Goal: Check status: Check status

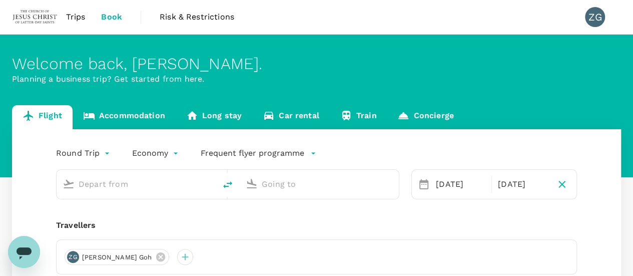
click at [76, 16] on span "Trips" at bounding box center [76, 17] width 20 height 12
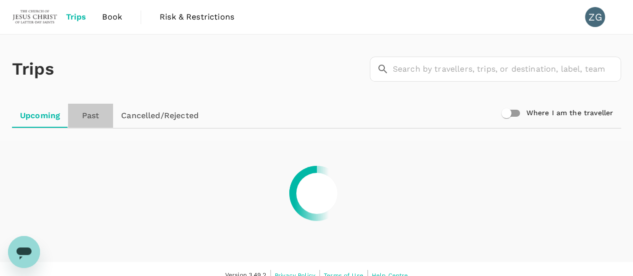
click at [98, 117] on link "Past" at bounding box center [90, 116] width 45 height 24
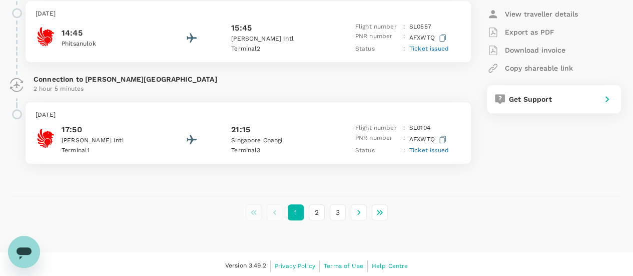
scroll to position [2388, 0]
click at [336, 209] on button "3" at bounding box center [338, 211] width 16 height 16
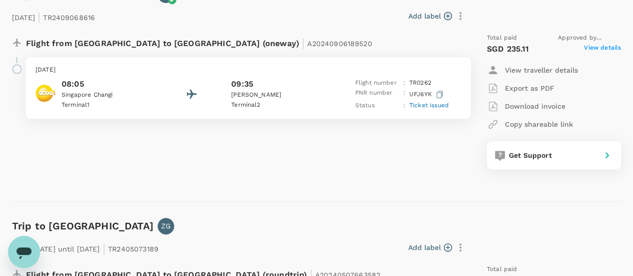
scroll to position [0, 0]
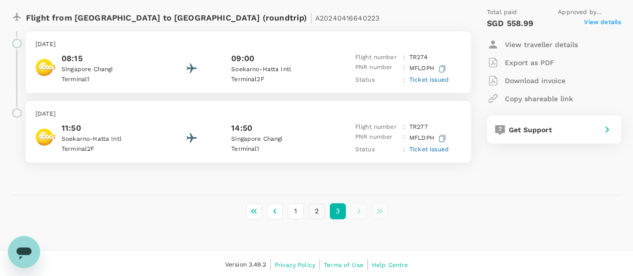
click at [320, 211] on button "2" at bounding box center [317, 211] width 16 height 16
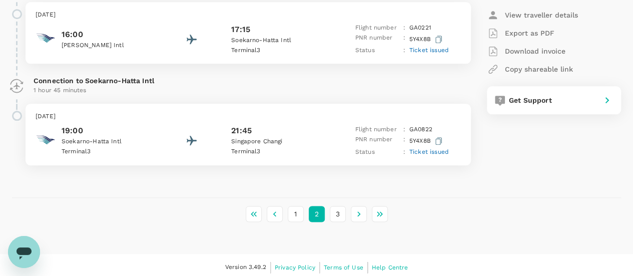
scroll to position [2444, 0]
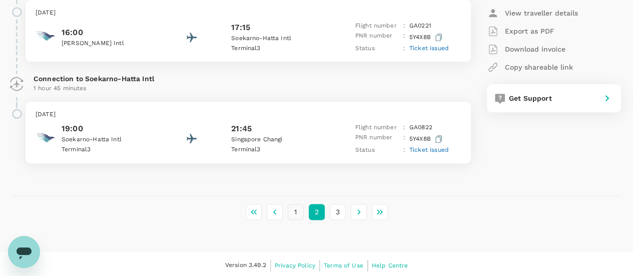
click at [292, 211] on button "1" at bounding box center [296, 212] width 16 height 16
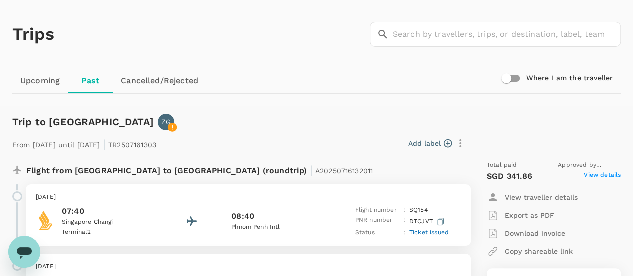
scroll to position [0, 0]
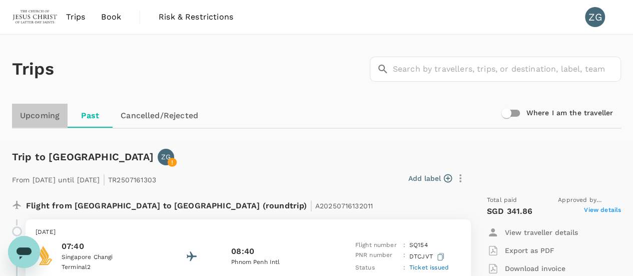
click at [41, 112] on link "Upcoming" at bounding box center [40, 116] width 56 height 24
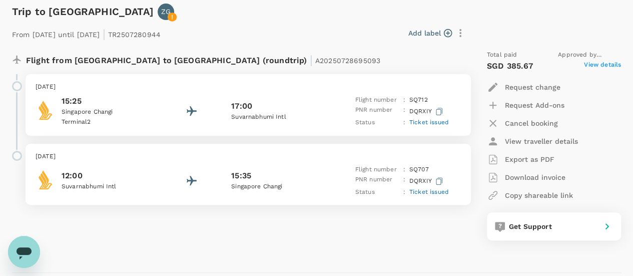
scroll to position [124, 0]
